Goal: Transaction & Acquisition: Purchase product/service

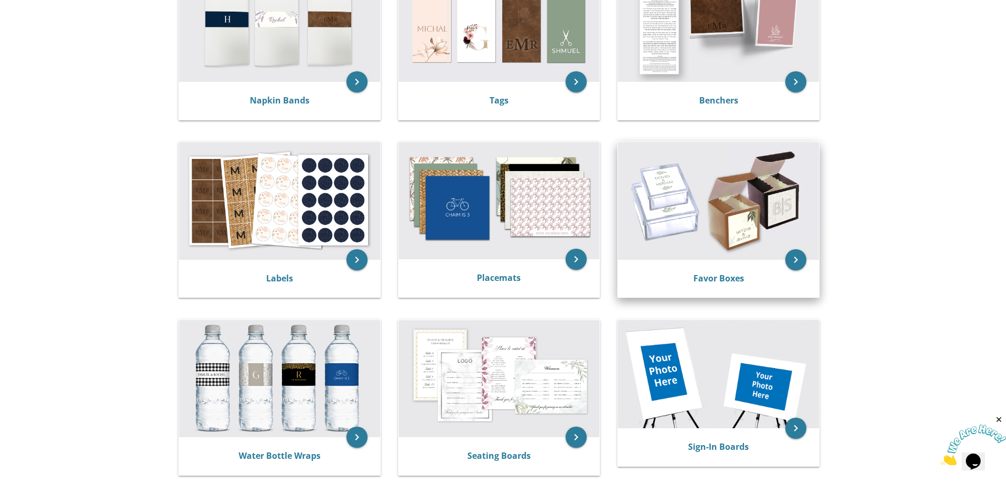
scroll to position [211, 0]
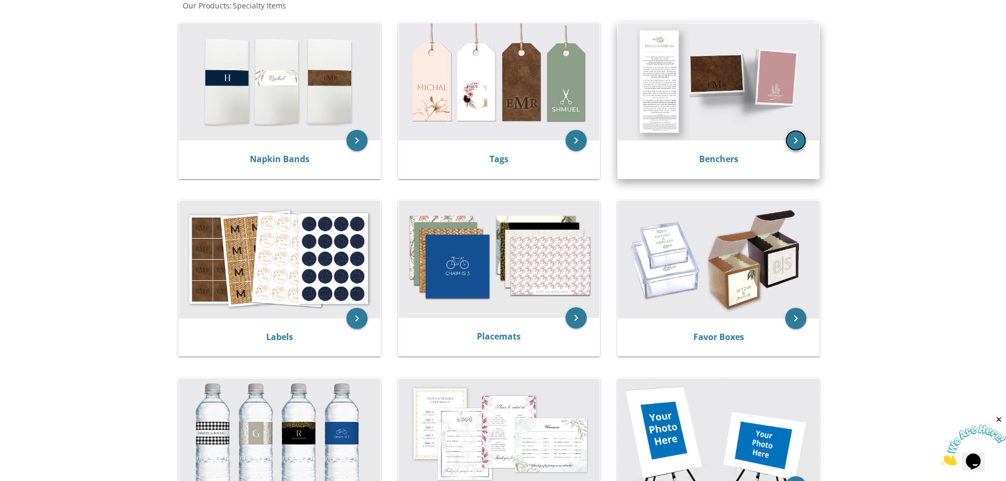
click at [795, 139] on icon "keyboard_arrow_right" at bounding box center [796, 140] width 21 height 21
click at [797, 142] on icon "keyboard_arrow_right" at bounding box center [796, 140] width 21 height 21
click at [712, 154] on link "Benchers" at bounding box center [718, 159] width 39 height 12
click at [726, 160] on link "Benchers" at bounding box center [718, 159] width 39 height 12
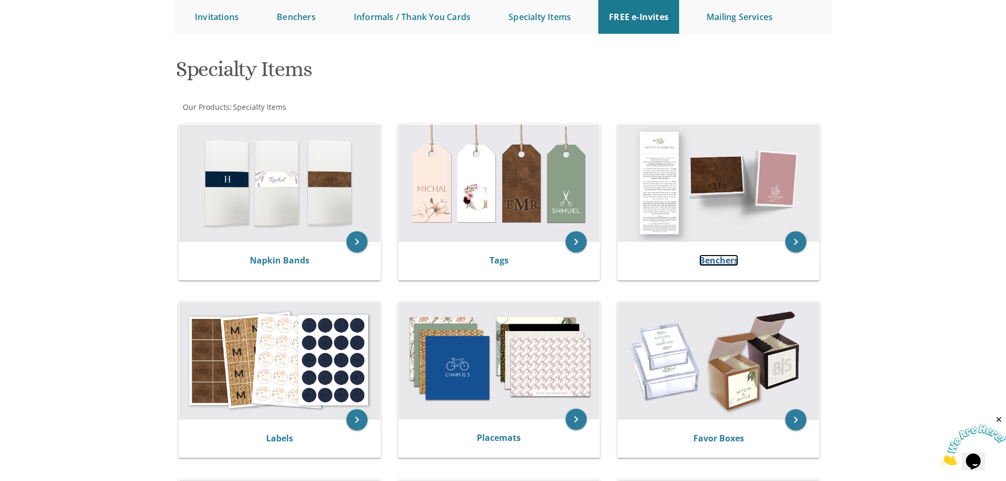
scroll to position [0, 0]
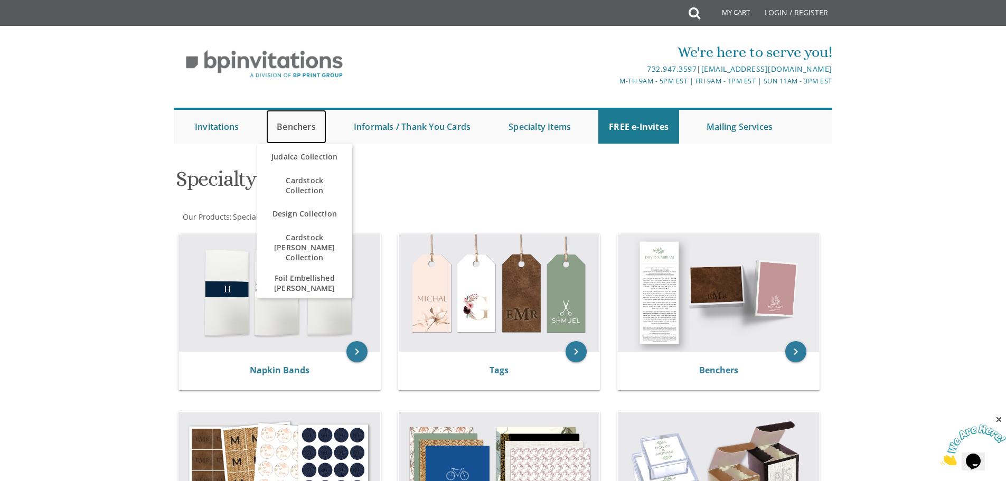
click at [299, 130] on link "Benchers" at bounding box center [296, 127] width 60 height 34
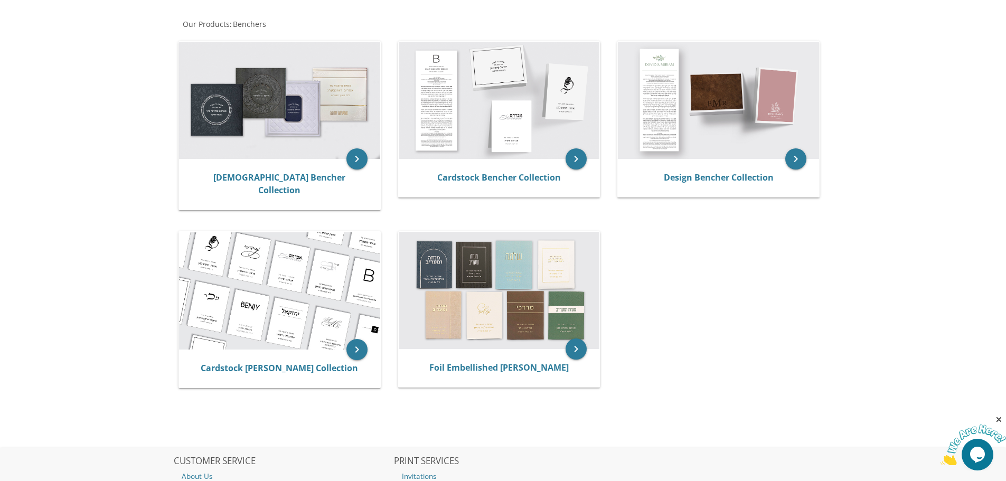
scroll to position [106, 0]
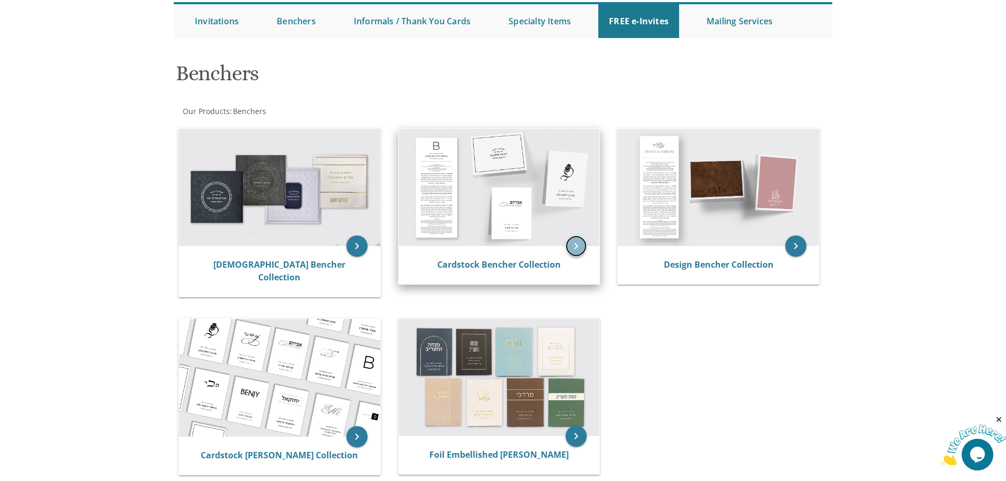
click at [580, 242] on icon "keyboard_arrow_right" at bounding box center [576, 246] width 21 height 21
click at [518, 264] on link "Cardstock Bencher Collection" at bounding box center [499, 265] width 124 height 12
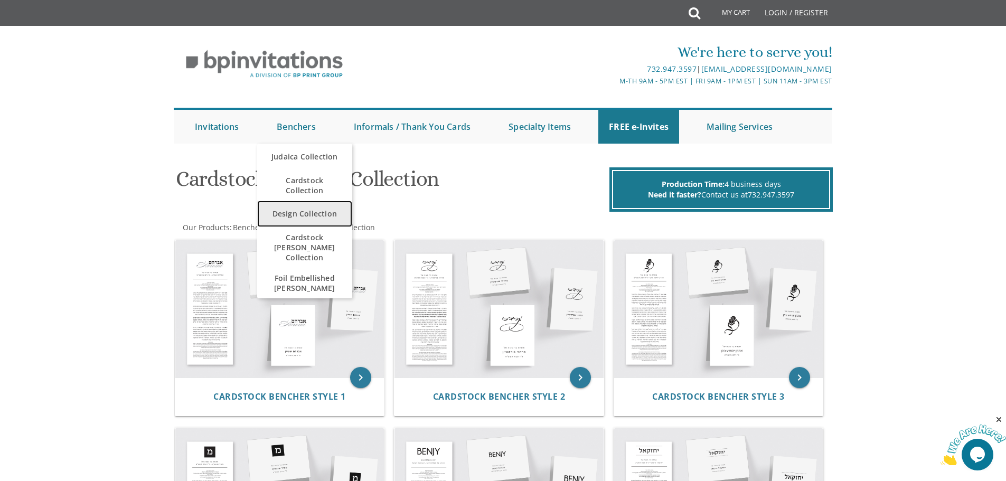
click at [321, 211] on link "Design Collection" at bounding box center [304, 214] width 95 height 26
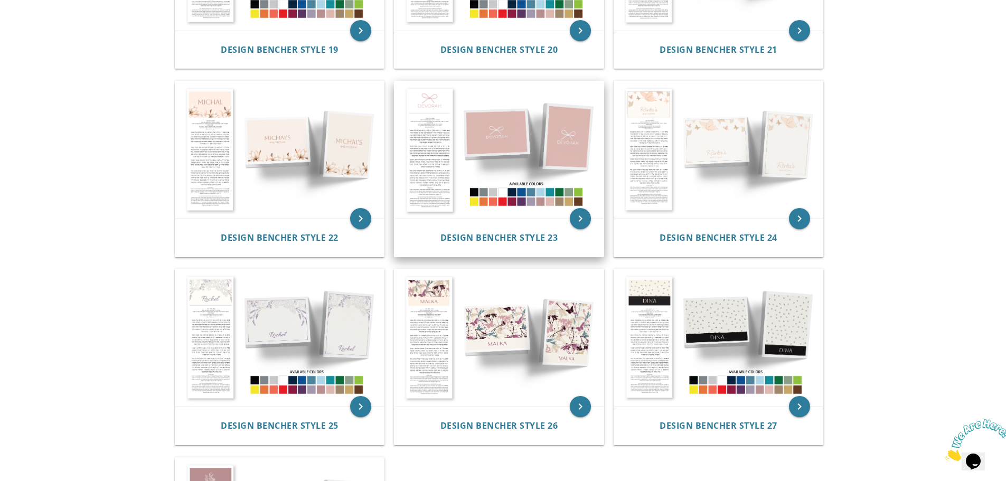
scroll to position [1532, 0]
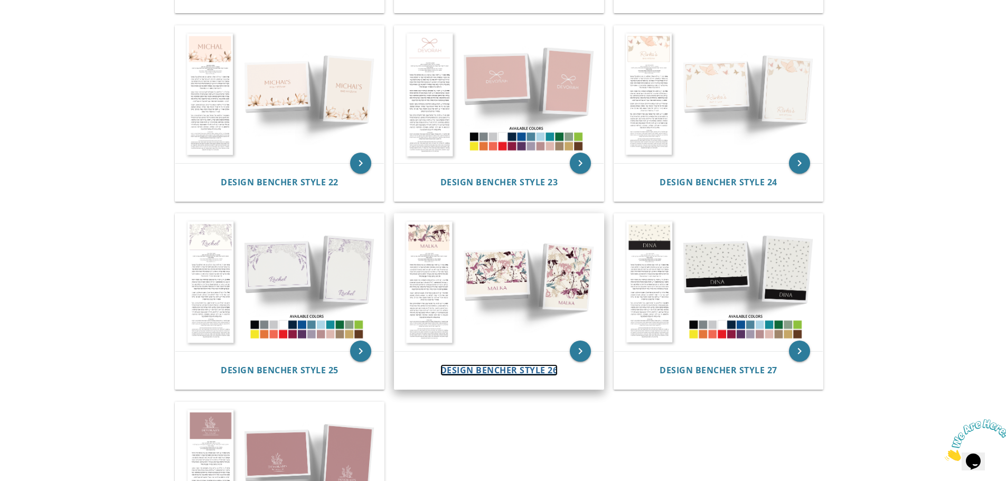
click at [498, 371] on span "Design Bencher Style 26" at bounding box center [500, 371] width 118 height 12
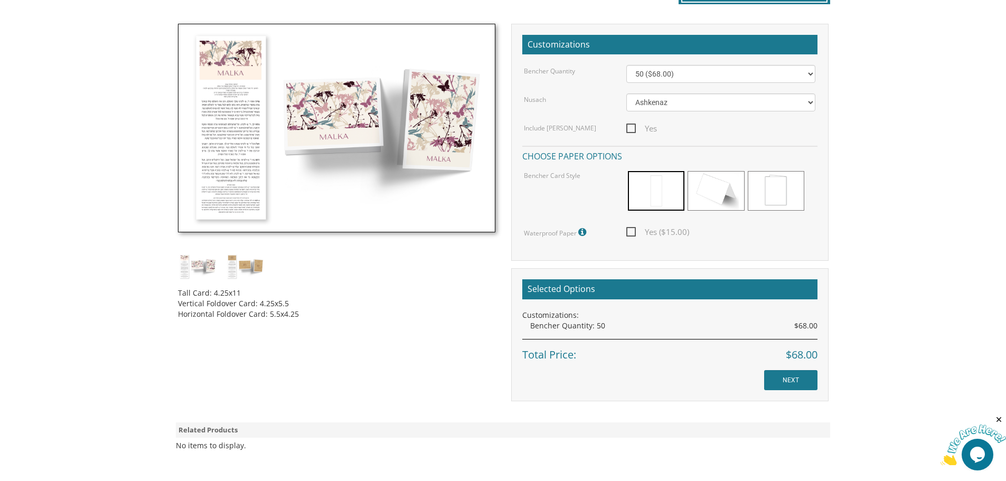
scroll to position [317, 0]
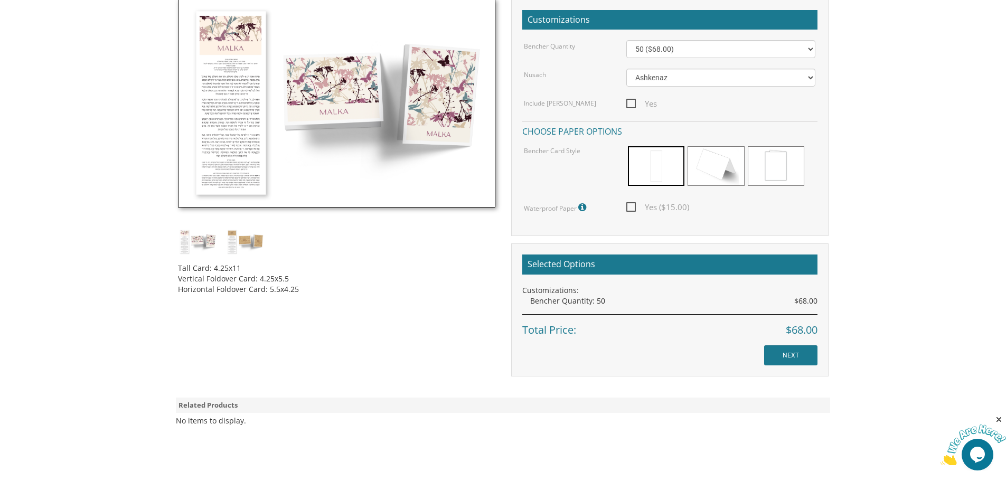
click at [210, 244] on img at bounding box center [198, 242] width 40 height 26
click at [263, 243] on img at bounding box center [246, 242] width 40 height 26
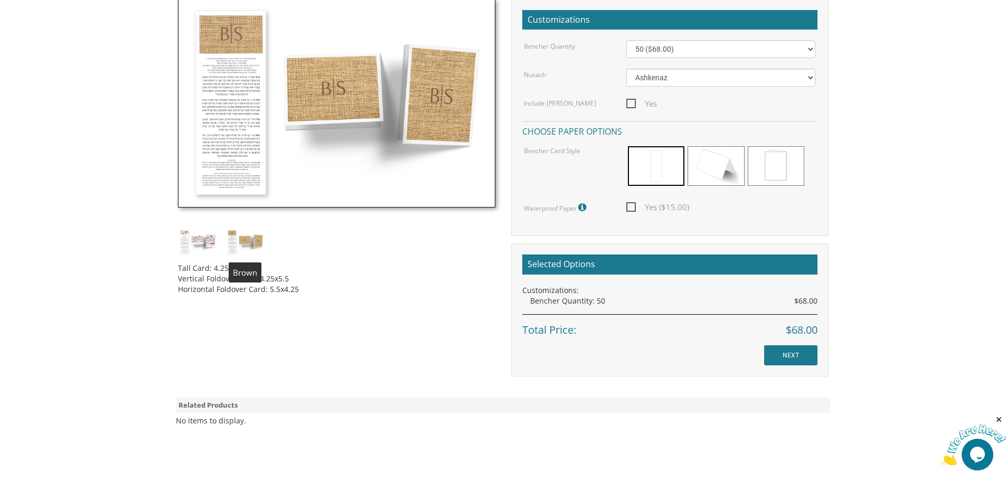
click at [201, 244] on img at bounding box center [198, 242] width 40 height 26
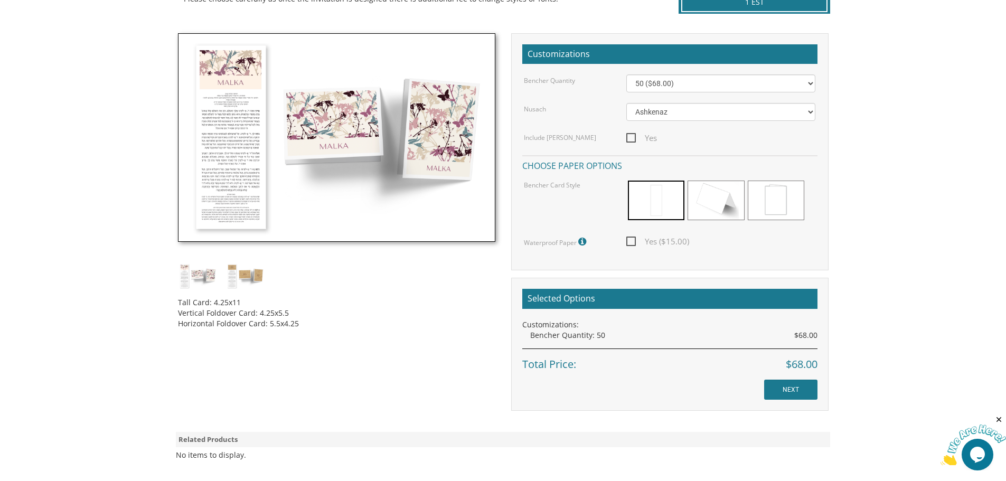
scroll to position [264, 0]
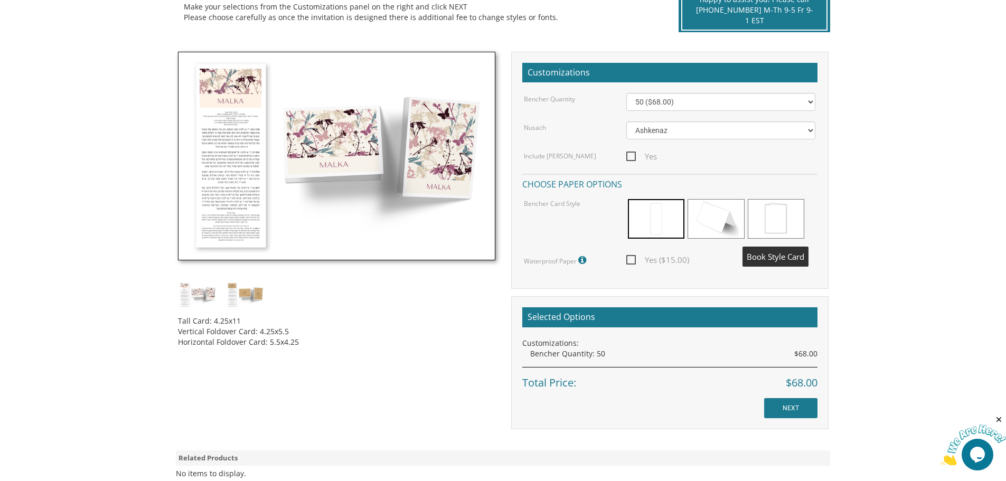
click at [773, 218] on span at bounding box center [776, 219] width 57 height 40
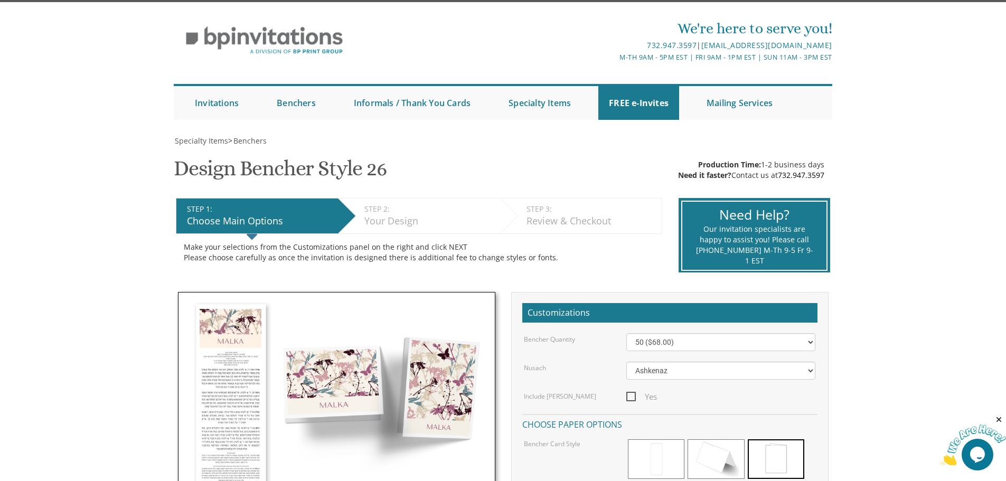
scroll to position [0, 0]
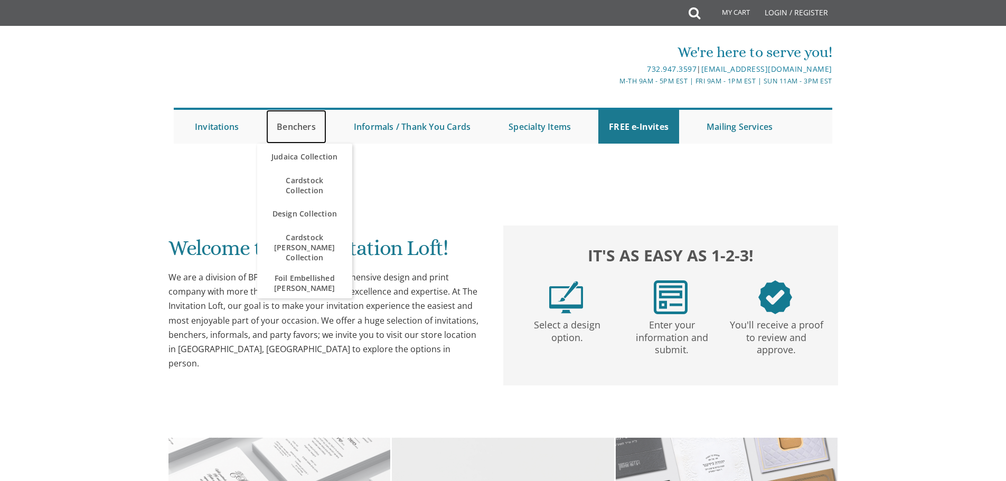
click at [302, 126] on link "Benchers" at bounding box center [296, 127] width 60 height 34
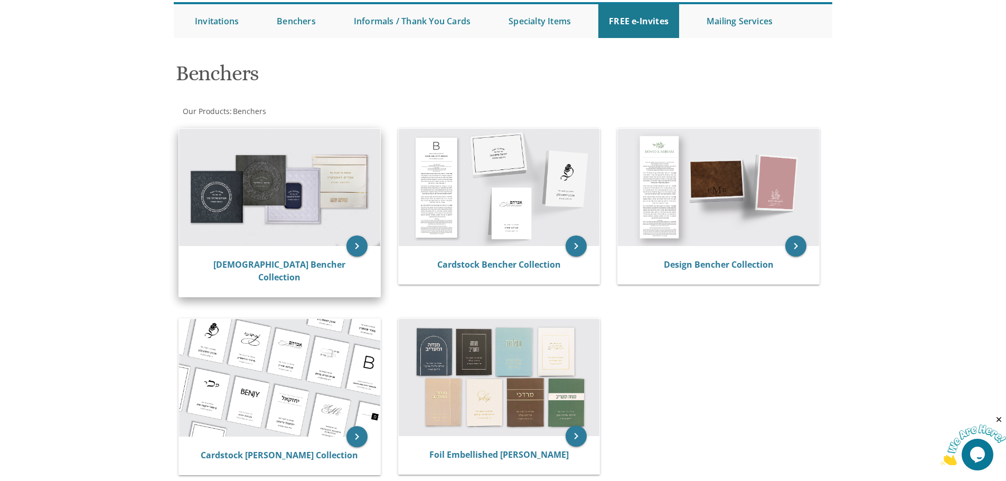
scroll to position [158, 0]
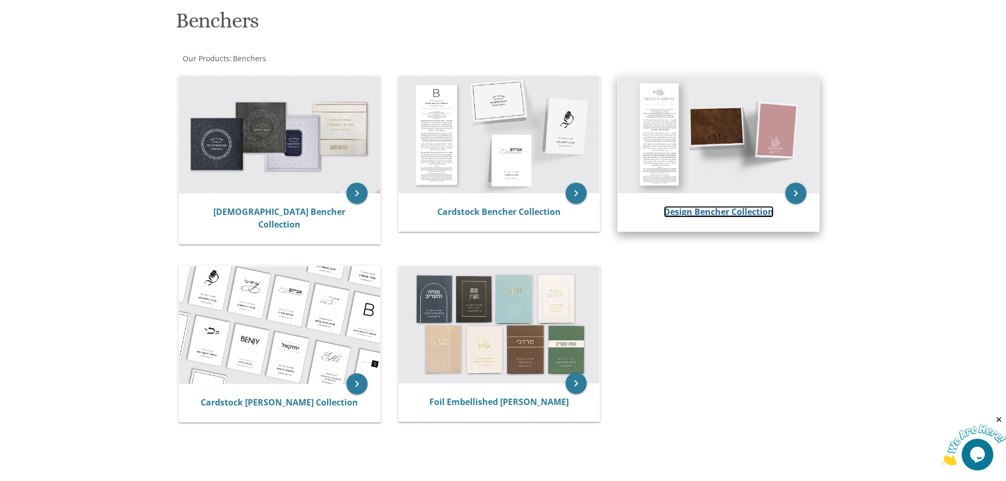
click at [723, 213] on link "Design Bencher Collection" at bounding box center [719, 212] width 110 height 12
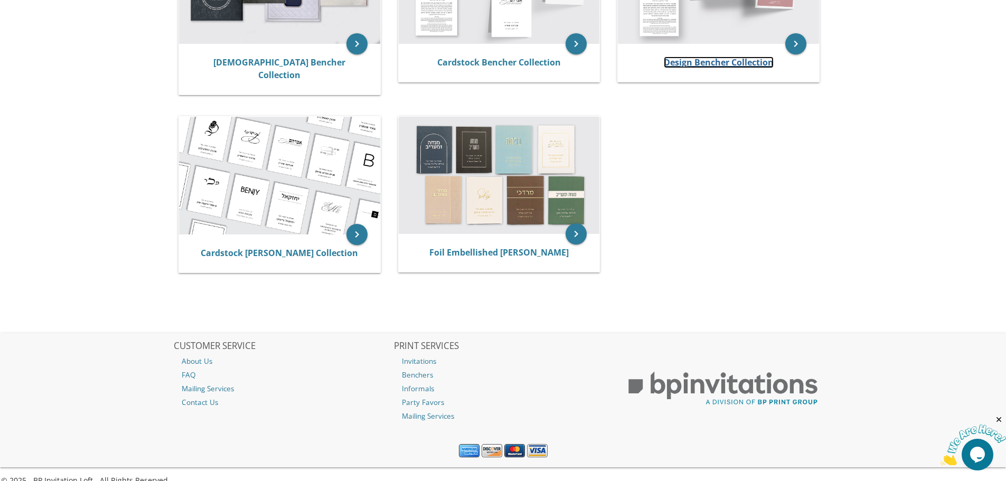
scroll to position [311, 0]
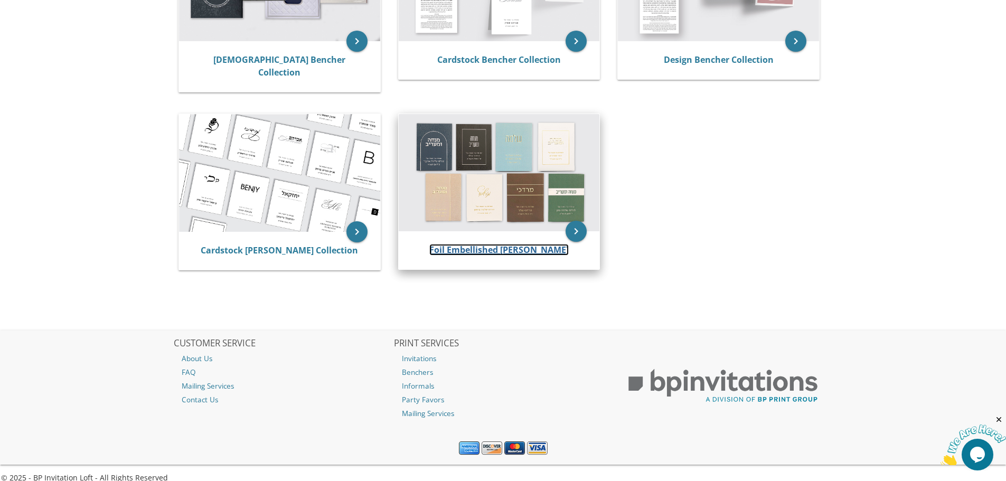
click at [457, 244] on link "Foil Embellished [PERSON_NAME]" at bounding box center [498, 250] width 139 height 12
